Goal: Task Accomplishment & Management: Manage account settings

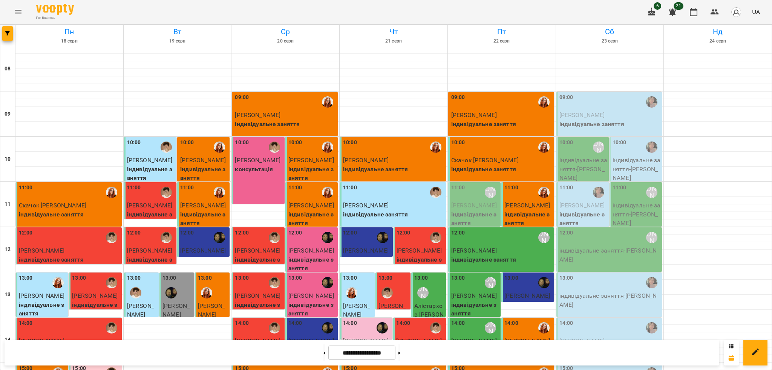
scroll to position [251, 0]
click at [400, 359] on button at bounding box center [399, 353] width 2 height 17
type input "**********"
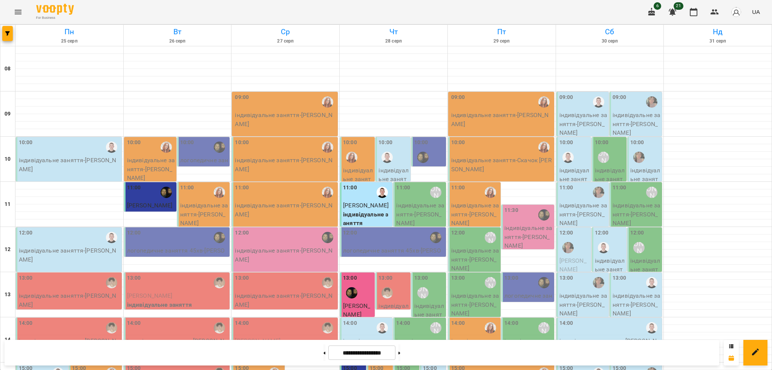
scroll to position [100, 0]
click at [65, 292] on p "індивідуальне заняття - [PERSON_NAME]" at bounding box center [69, 301] width 101 height 18
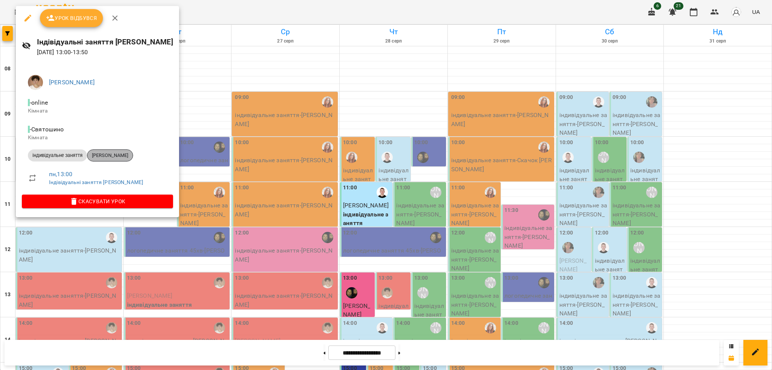
click at [111, 160] on div "[PERSON_NAME]" at bounding box center [110, 156] width 46 height 12
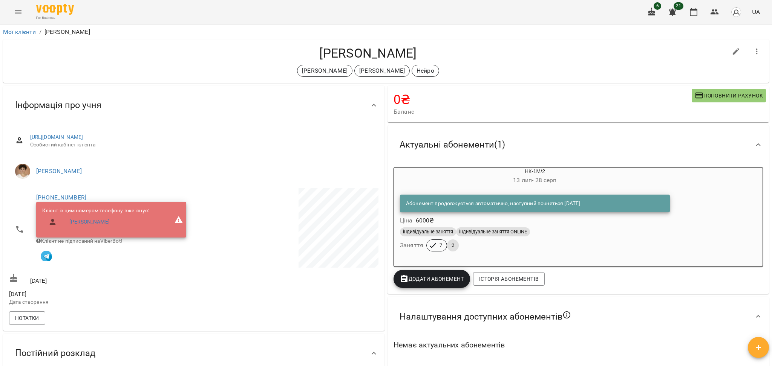
click at [202, 307] on div at bounding box center [287, 249] width 186 height 124
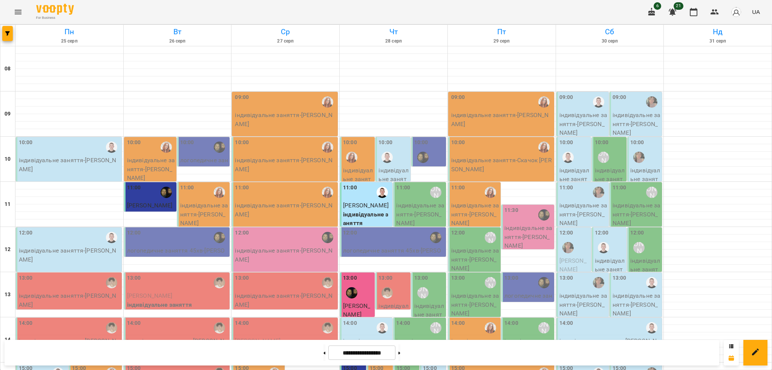
scroll to position [151, 0]
click at [178, 292] on p "[PERSON_NAME]" at bounding box center [177, 296] width 101 height 9
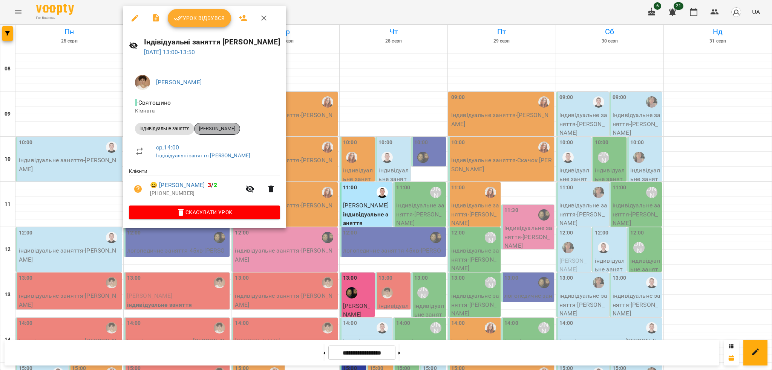
click at [221, 125] on div "[PERSON_NAME]" at bounding box center [217, 129] width 46 height 12
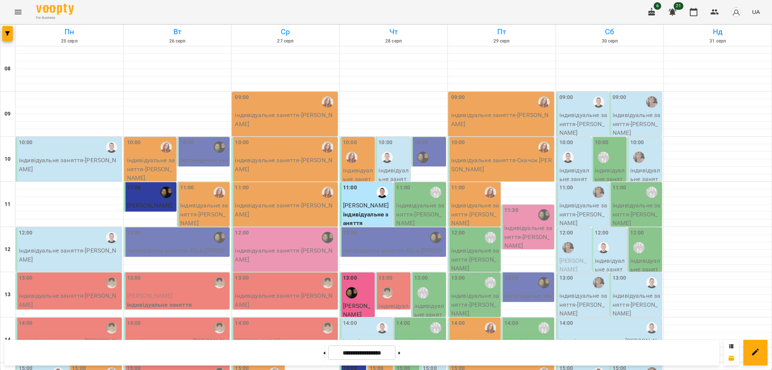
scroll to position [201, 0]
click at [141, 320] on div "14:00" at bounding box center [177, 328] width 101 height 17
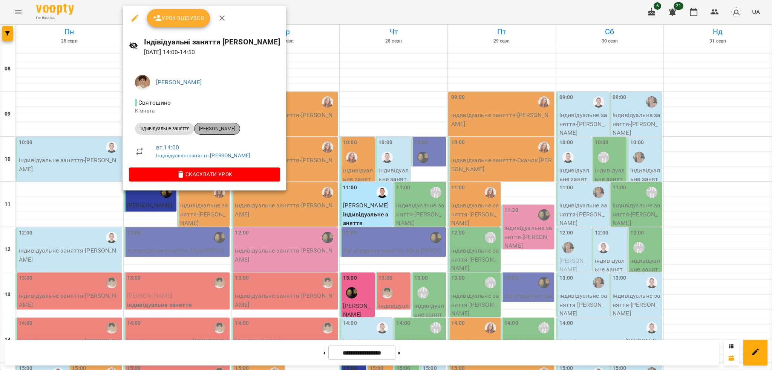
click at [208, 131] on span "[PERSON_NAME]" at bounding box center [216, 128] width 45 height 7
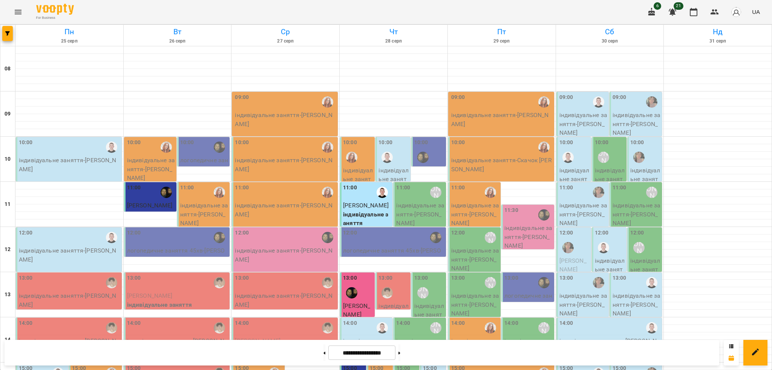
scroll to position [151, 0]
click at [38, 337] on p "індивідуальне заняття - [PERSON_NAME]" at bounding box center [69, 346] width 101 height 18
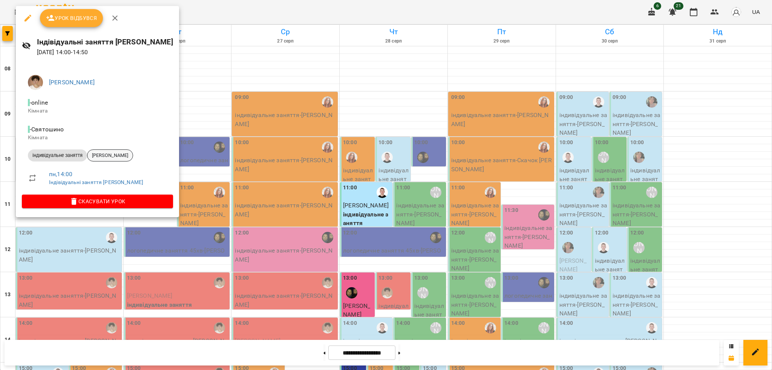
click at [109, 155] on span "[PERSON_NAME]" at bounding box center [109, 155] width 45 height 7
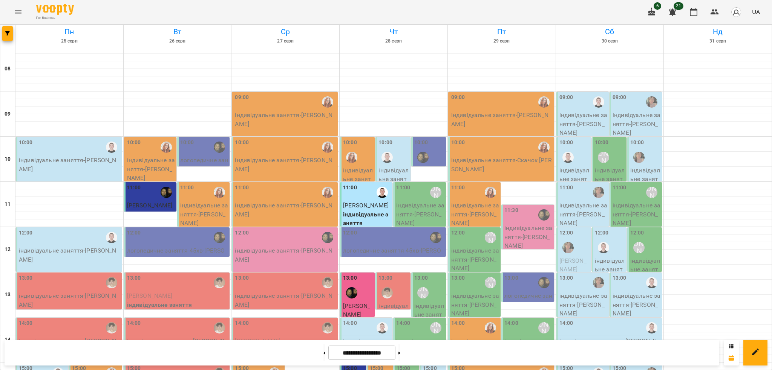
scroll to position [100, 0]
click at [390, 285] on div at bounding box center [386, 293] width 17 height 17
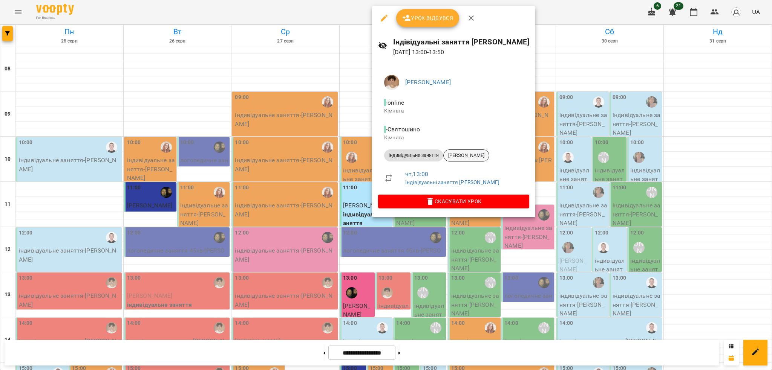
click at [465, 155] on span "[PERSON_NAME]" at bounding box center [466, 155] width 45 height 7
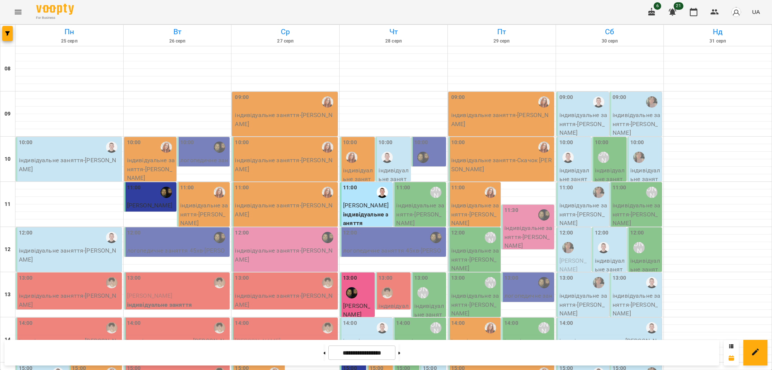
scroll to position [151, 0]
click at [282, 337] on p "[PERSON_NAME]" at bounding box center [285, 341] width 101 height 9
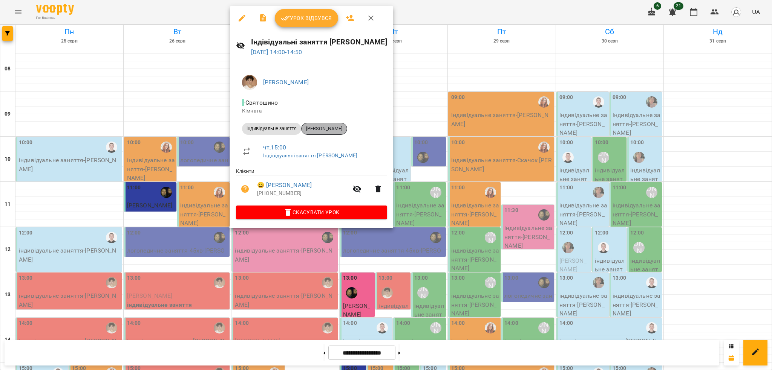
click at [330, 125] on span "[PERSON_NAME]" at bounding box center [323, 128] width 45 height 7
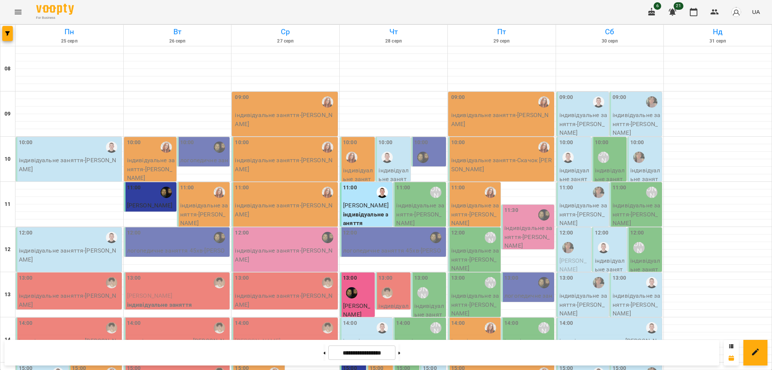
scroll to position [251, 0]
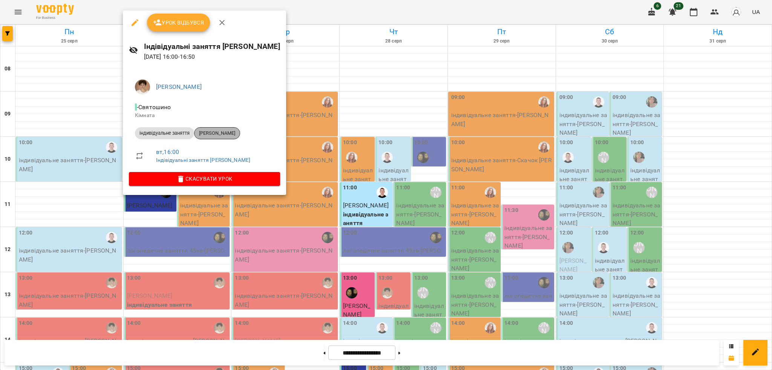
click at [232, 133] on span "[PERSON_NAME]" at bounding box center [216, 133] width 45 height 7
